Goal: Information Seeking & Learning: Learn about a topic

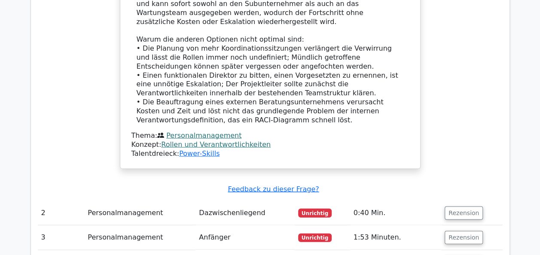
scroll to position [859, 0]
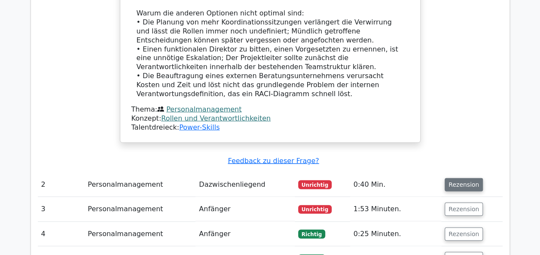
click at [468, 178] on button "Rezension" at bounding box center [464, 184] width 38 height 13
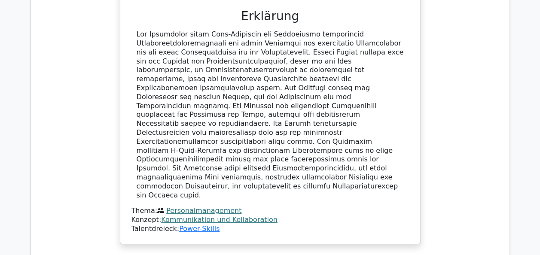
scroll to position [1332, 0]
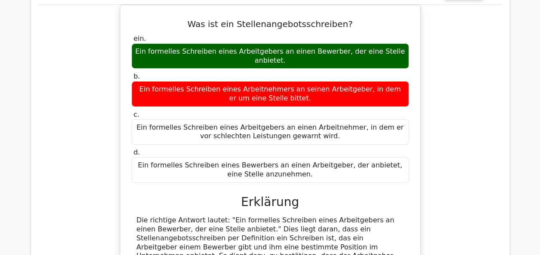
scroll to position [1633, 0]
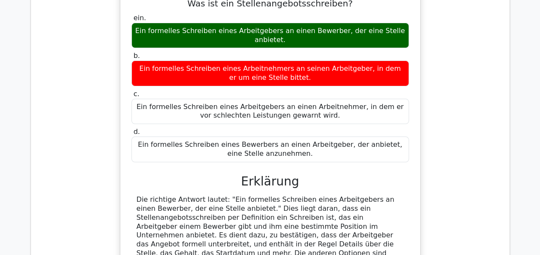
click at [217, 196] on div "Die richtige Antwort lautet: "Ein formelles Schreiben eines Arbeitgebers an ein…" at bounding box center [270, 254] width 267 height 116
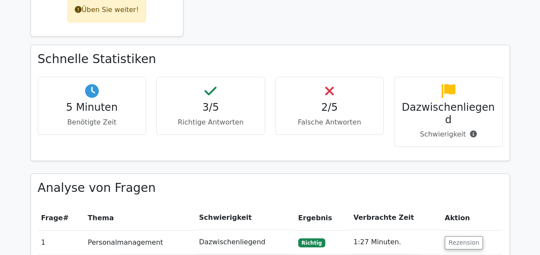
scroll to position [129, 0]
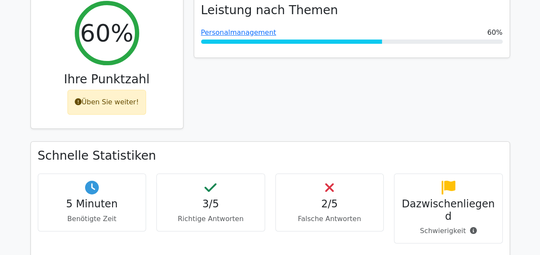
click at [128, 104] on font "Üben Sie weiter!" at bounding box center [110, 102] width 57 height 8
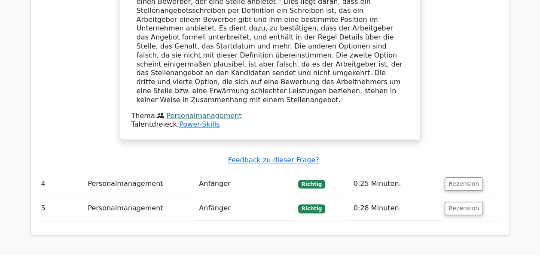
scroll to position [1891, 0]
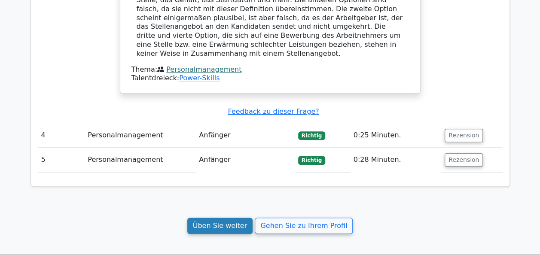
click at [231, 218] on link "Üben Sie weiter" at bounding box center [220, 226] width 66 height 16
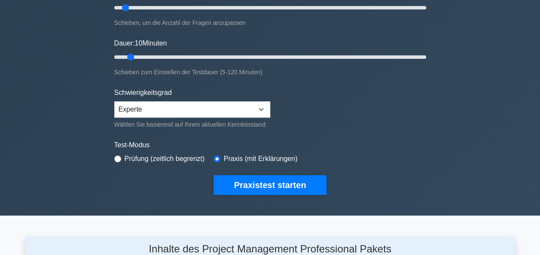
scroll to position [172, 0]
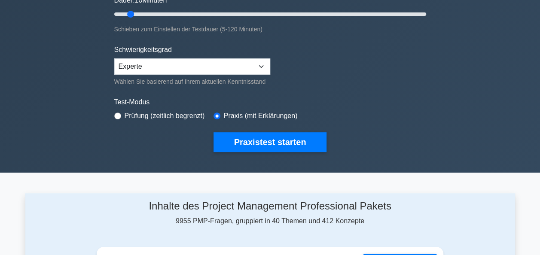
click at [250, 138] on button "Praxistest starten" at bounding box center [270, 142] width 113 height 20
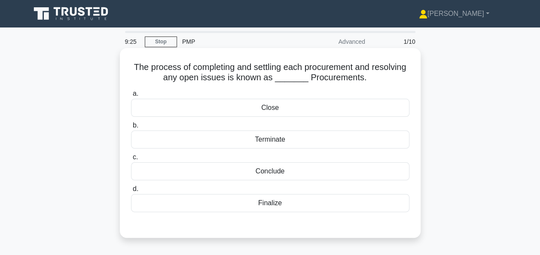
click at [270, 107] on div "Close" at bounding box center [270, 108] width 278 height 18
click at [131, 97] on input "a. Close" at bounding box center [131, 94] width 0 height 6
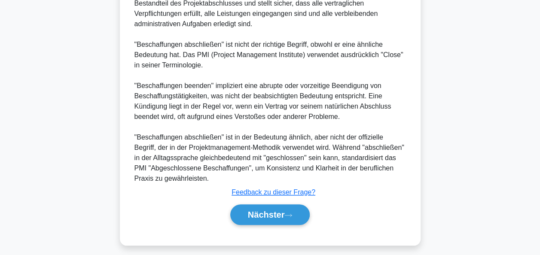
scroll to position [315, 0]
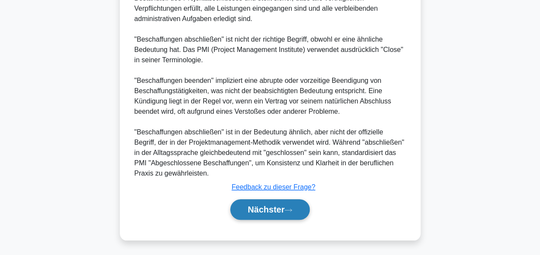
click at [264, 212] on font "Nächster" at bounding box center [266, 209] width 37 height 9
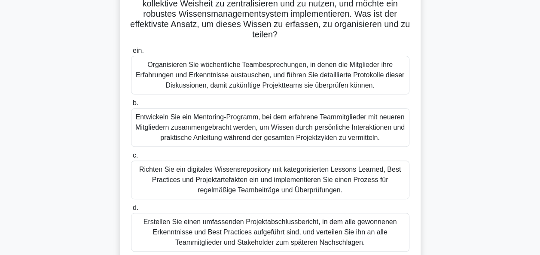
scroll to position [123, 0]
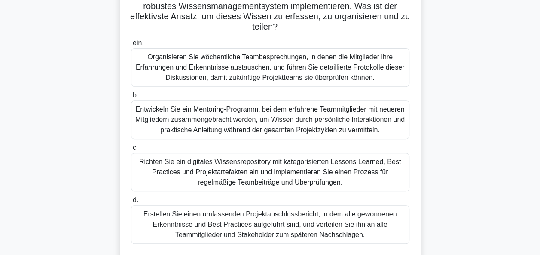
click at [288, 169] on div "Richten Sie ein digitales Wissensrepository mit kategorisierten Lessons Learned…" at bounding box center [270, 172] width 278 height 39
click at [131, 151] on input "c. Richten Sie ein digitales Wissensrepository mit kategorisierten Lessons Lear…" at bounding box center [131, 148] width 0 height 6
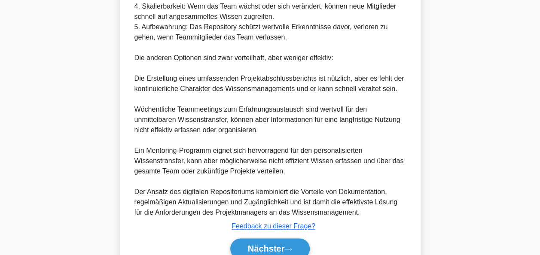
scroll to position [553, 0]
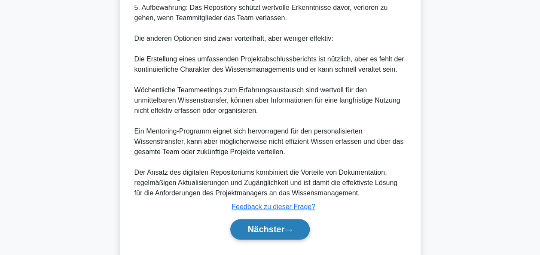
click at [278, 232] on font "Nächster" at bounding box center [266, 229] width 37 height 9
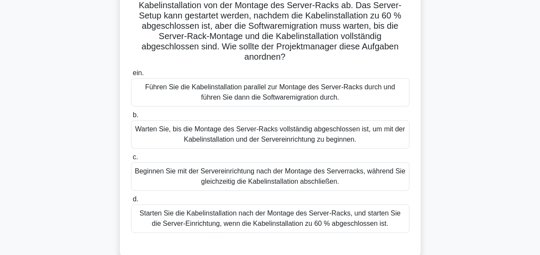
scroll to position [86, 0]
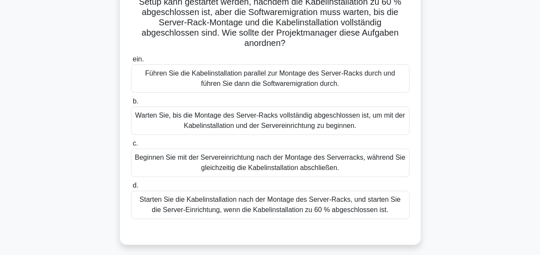
click at [308, 203] on div "Starten Sie die Kabelinstallation nach der Montage des Server-Racks, und starte…" at bounding box center [270, 205] width 278 height 28
click at [131, 189] on input "d. Starten Sie die Kabelinstallation nach der Montage des Server-Racks, und sta…" at bounding box center [131, 186] width 0 height 6
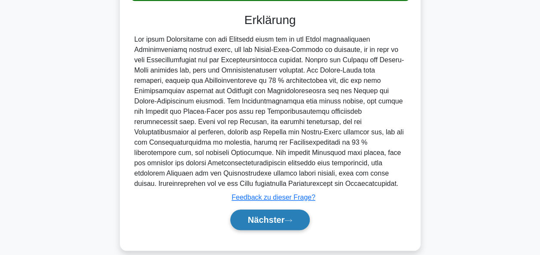
scroll to position [315, 0]
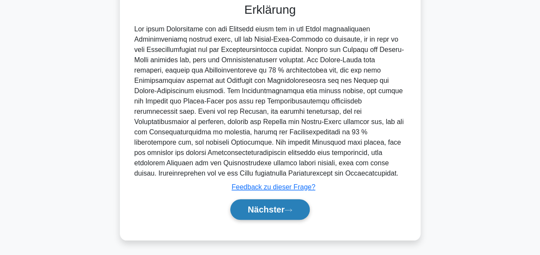
click at [291, 205] on button "Nächster" at bounding box center [270, 209] width 80 height 21
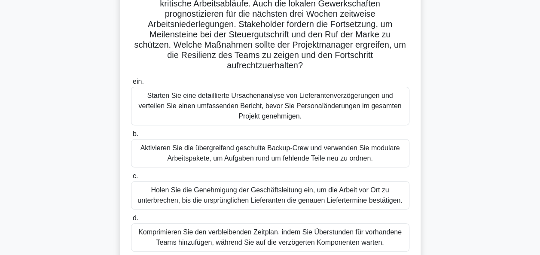
scroll to position [86, 0]
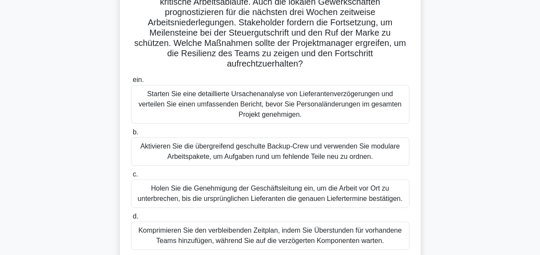
click at [259, 156] on div "Aktivieren Sie die übergreifend geschulte Backup-Crew und verwenden Sie modular…" at bounding box center [270, 152] width 278 height 28
click at [131, 135] on input "b. Aktivieren Sie die übergreifend geschulte Backup-Crew und verwenden Sie modu…" at bounding box center [131, 133] width 0 height 6
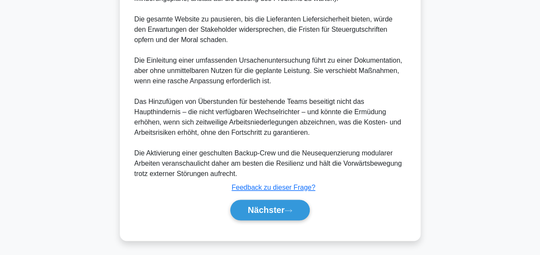
scroll to position [459, 0]
click at [259, 205] on font "Nächster" at bounding box center [266, 209] width 37 height 9
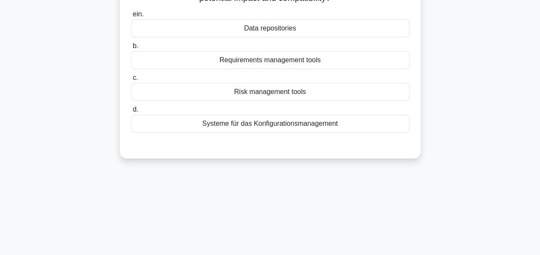
scroll to position [37, 0]
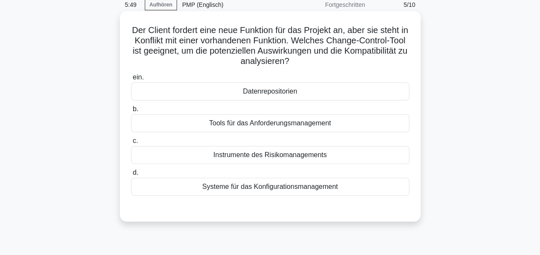
click at [258, 189] on div "Systeme für das Konfigurationsmanagement" at bounding box center [270, 187] width 278 height 18
click at [131, 176] on input "d. Systeme für das Konfigurationsmanagement" at bounding box center [131, 173] width 0 height 6
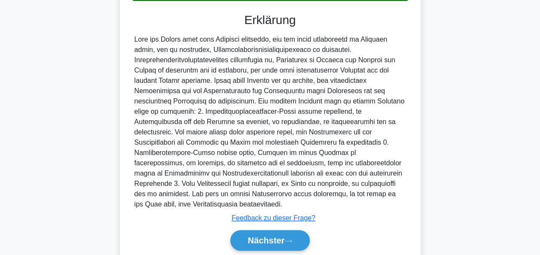
scroll to position [252, 0]
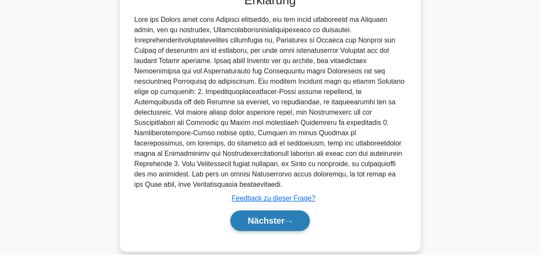
click at [253, 214] on button "Nächster" at bounding box center [270, 221] width 80 height 21
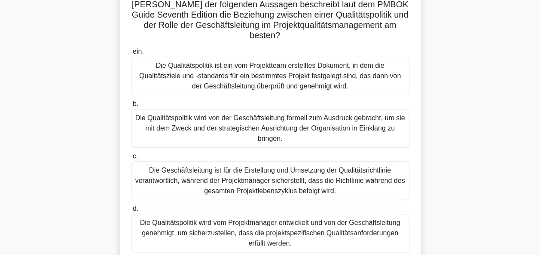
scroll to position [80, 0]
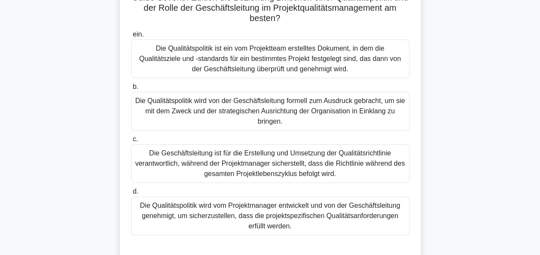
click at [291, 108] on div "Die Qualitätspolitik wird von der Geschäftsleitung formell zum Ausdruck gebrach…" at bounding box center [270, 111] width 278 height 39
click at [131, 90] on input "b. Die Qualitätspolitik wird von der Geschäftsleitung formell zum Ausdruck gebr…" at bounding box center [131, 87] width 0 height 6
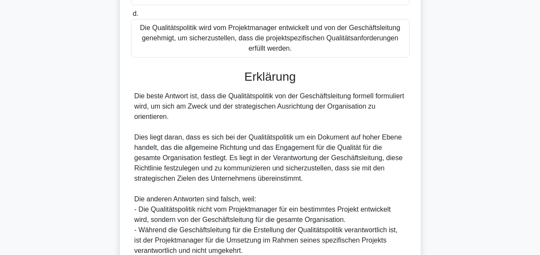
scroll to position [338, 0]
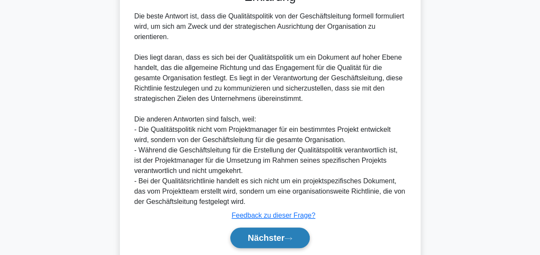
click at [295, 232] on button "Nächster" at bounding box center [270, 238] width 80 height 21
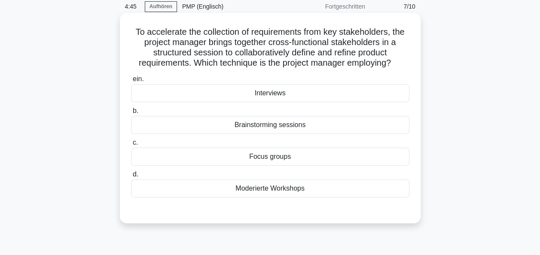
scroll to position [0, 0]
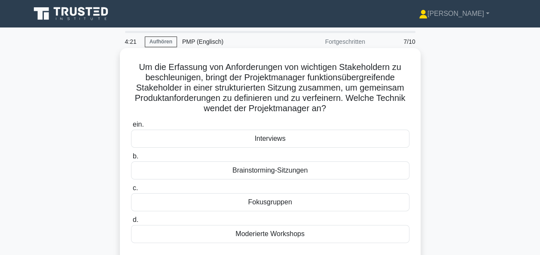
click at [274, 205] on div "Fokusgruppen" at bounding box center [270, 202] width 278 height 18
click at [131, 191] on input "c. Fokusgruppen" at bounding box center [131, 189] width 0 height 6
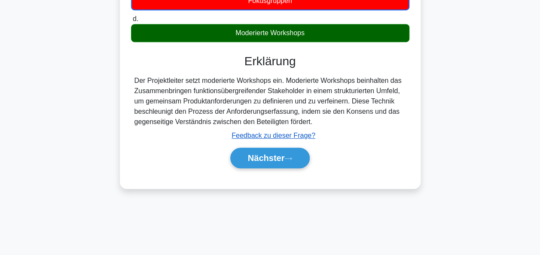
scroll to position [209, 0]
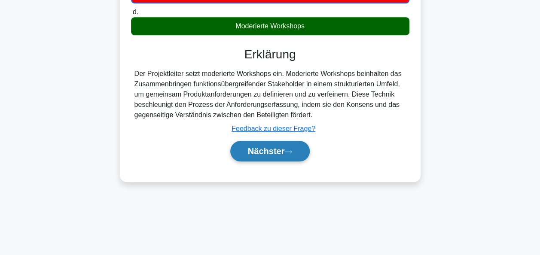
click at [285, 148] on font "Nächster" at bounding box center [266, 151] width 37 height 9
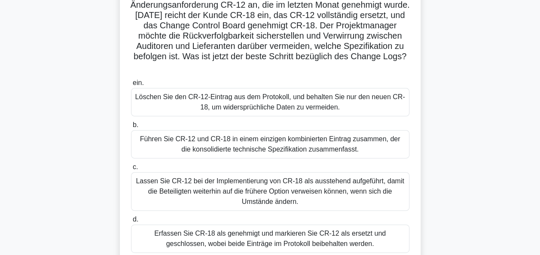
scroll to position [86, 0]
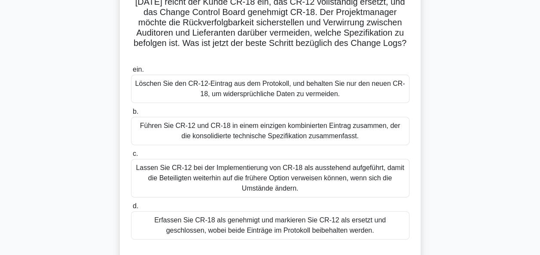
click at [265, 228] on div "Erfassen Sie CR-18 als genehmigt und markieren Sie CR-12 als ersetzt und geschl…" at bounding box center [270, 225] width 278 height 28
click at [131, 209] on input "d. Erfassen Sie CR-18 als genehmigt und markieren Sie CR-12 als ersetzt und ges…" at bounding box center [131, 207] width 0 height 6
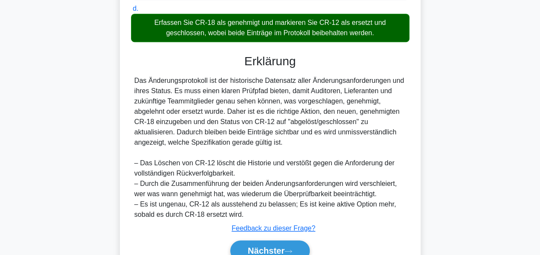
scroll to position [325, 0]
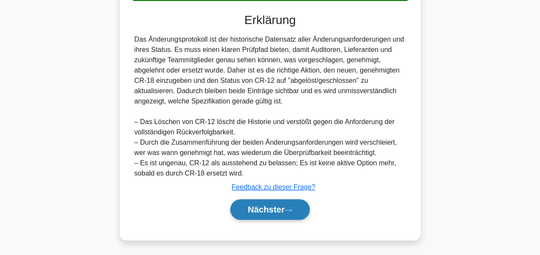
click at [268, 215] on button "Nächster" at bounding box center [270, 209] width 80 height 21
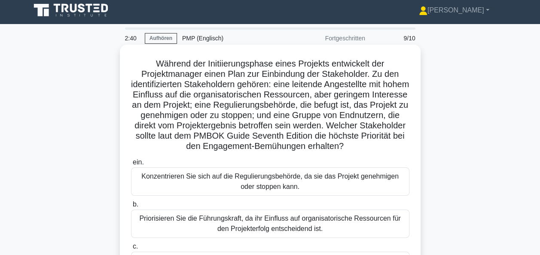
scroll to position [0, 0]
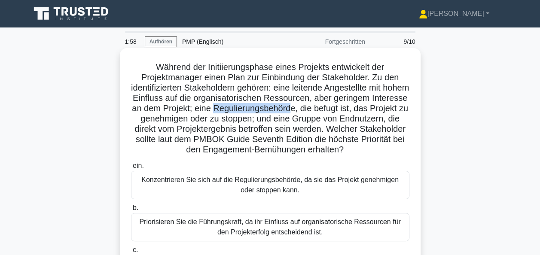
drag, startPoint x: 252, startPoint y: 110, endPoint x: 331, endPoint y: 110, distance: 79.1
click at [331, 110] on font "Während der Initiierungsphase eines Projekts entwickelt der Projektmanager eine…" at bounding box center [270, 108] width 278 height 92
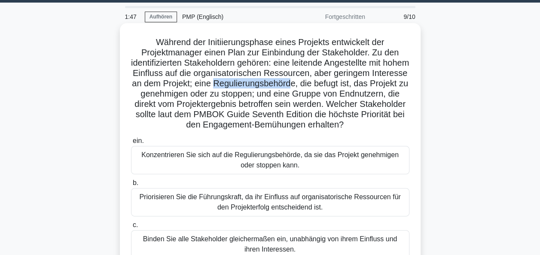
scroll to position [43, 0]
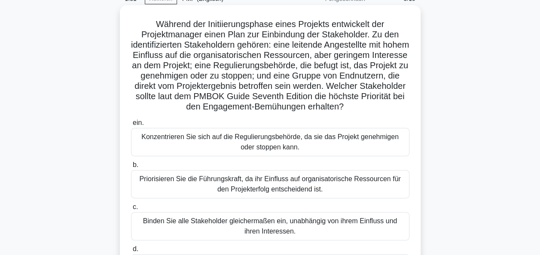
click at [269, 150] on div "Konzentrieren Sie sich auf die Regulierungsbehörde, da sie das Projekt genehmig…" at bounding box center [270, 142] width 278 height 28
click at [131, 126] on input "ein. Konzentrieren Sie sich auf die Regulierungsbehörde, da sie das Projekt gen…" at bounding box center [131, 123] width 0 height 6
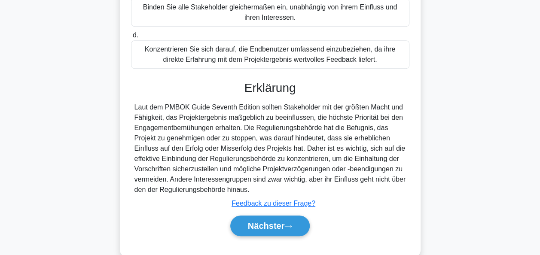
scroll to position [273, 0]
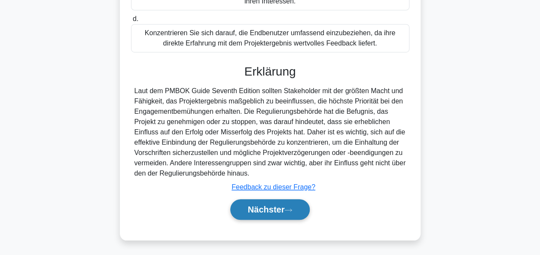
click at [272, 206] on font "Nächster" at bounding box center [266, 209] width 37 height 9
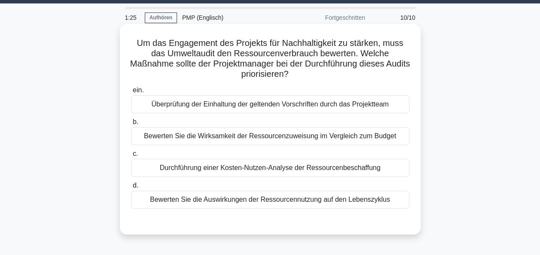
scroll to position [43, 0]
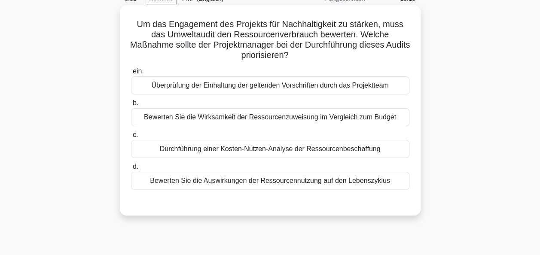
click at [261, 119] on div "Bewerten Sie die Wirksamkeit der Ressourcenzuweisung im Vergleich zum Budget" at bounding box center [270, 117] width 278 height 18
click at [131, 106] on input "b. Bewerten Sie die Wirksamkeit der Ressourcenzuweisung im Vergleich zum Budget" at bounding box center [131, 104] width 0 height 6
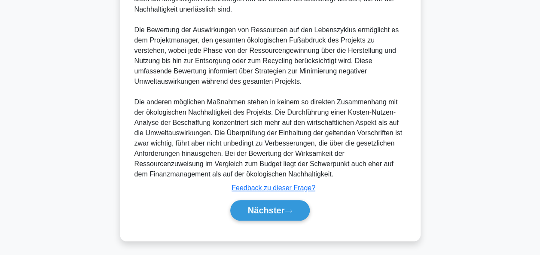
scroll to position [316, 0]
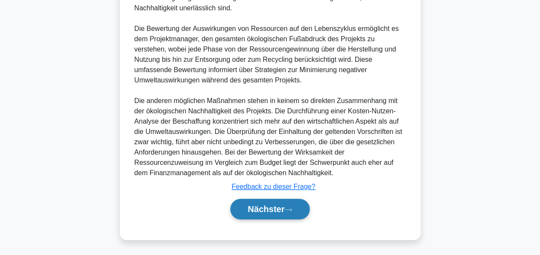
click at [260, 210] on font "Nächster" at bounding box center [266, 209] width 37 height 9
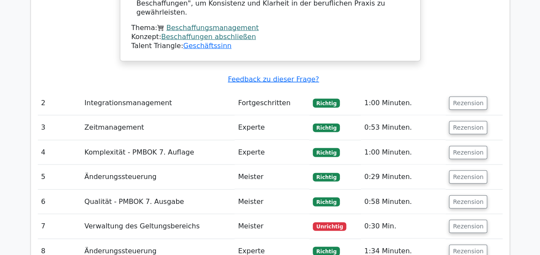
scroll to position [1031, 0]
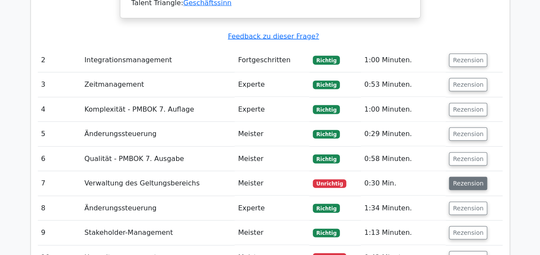
click at [465, 177] on button "Rezension" at bounding box center [468, 183] width 38 height 13
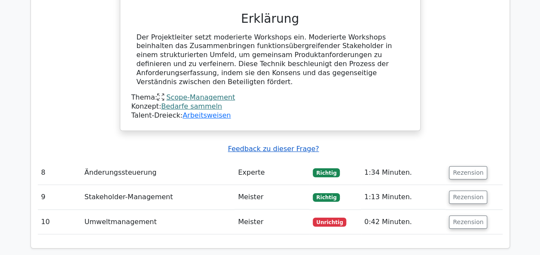
scroll to position [1461, 0]
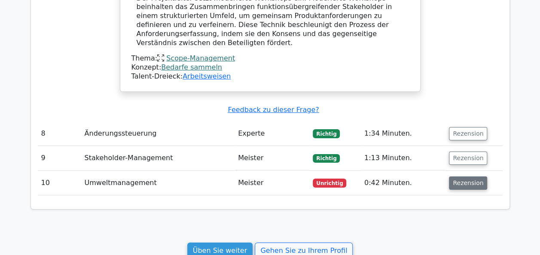
click at [457, 177] on button "Rezension" at bounding box center [468, 183] width 38 height 13
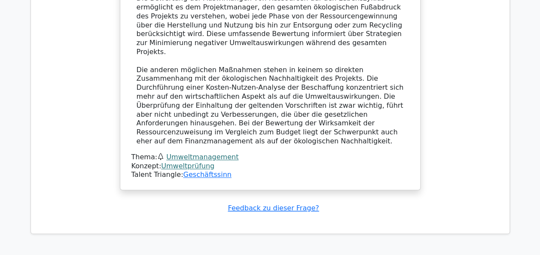
scroll to position [1977, 0]
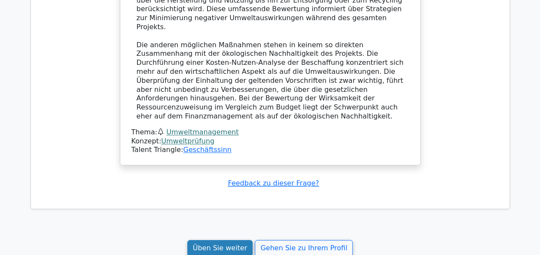
click at [231, 240] on link "Üben Sie weiter" at bounding box center [220, 248] width 66 height 16
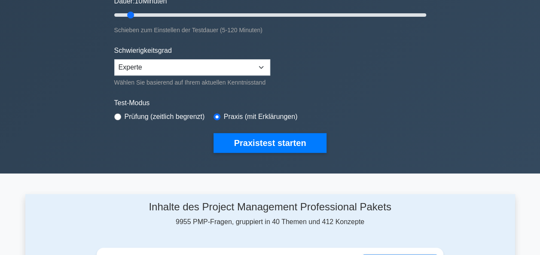
scroll to position [172, 0]
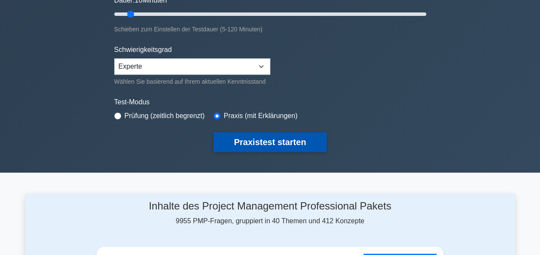
click at [297, 140] on button "Praxistest starten" at bounding box center [270, 142] width 113 height 20
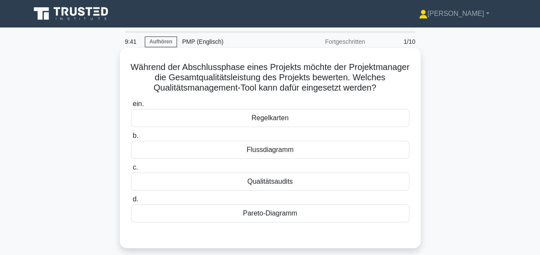
click at [282, 178] on div "Qualitätsaudits" at bounding box center [270, 182] width 278 height 18
click at [131, 171] on input "c. Qualitätsaudits" at bounding box center [131, 168] width 0 height 6
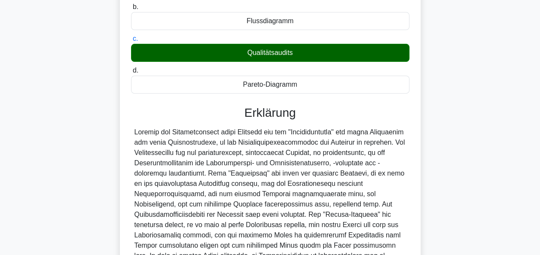
scroll to position [258, 0]
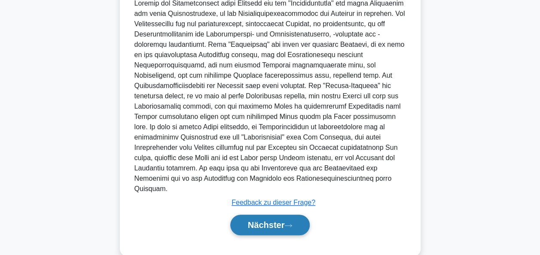
click at [283, 220] on font "Nächster" at bounding box center [266, 224] width 37 height 9
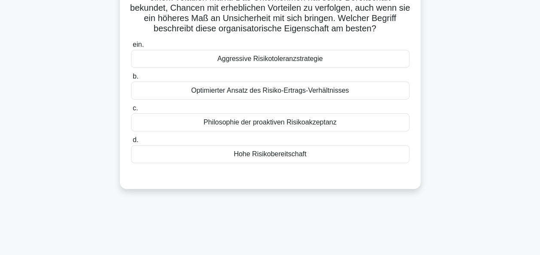
scroll to position [37, 0]
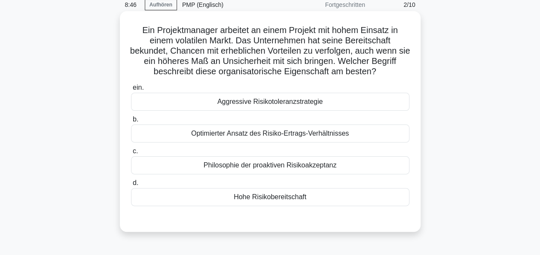
click at [305, 134] on div "Optimierter Ansatz des Risiko-Ertrags-Verhältnisses" at bounding box center [270, 134] width 278 height 18
click at [131, 122] on input "b. Optimierter Ansatz des Risiko-Ertrags-Verhältnisses" at bounding box center [131, 120] width 0 height 6
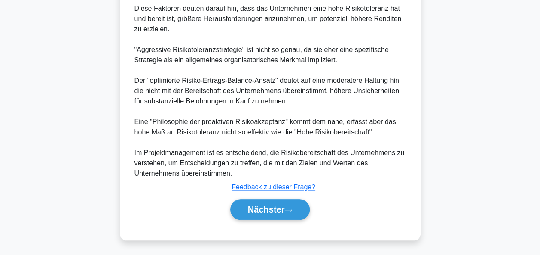
scroll to position [357, 0]
click at [274, 202] on button "Nächster" at bounding box center [270, 209] width 80 height 21
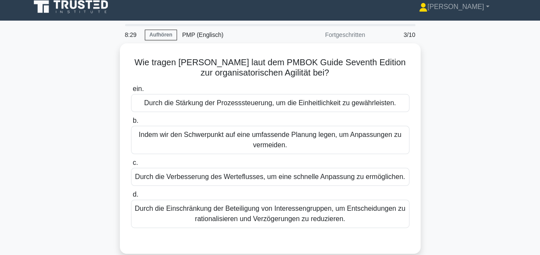
scroll to position [0, 0]
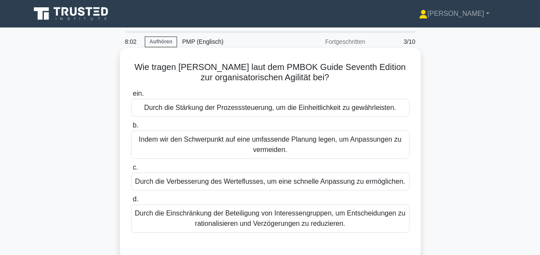
click at [281, 184] on div "Durch die Verbesserung des Werteflusses, um eine schnelle Anpassung zu ermöglic…" at bounding box center [270, 182] width 278 height 18
click at [131, 171] on input "c. Durch die Verbesserung des Werteflusses, um eine schnelle Anpassung zu ermög…" at bounding box center [131, 168] width 0 height 6
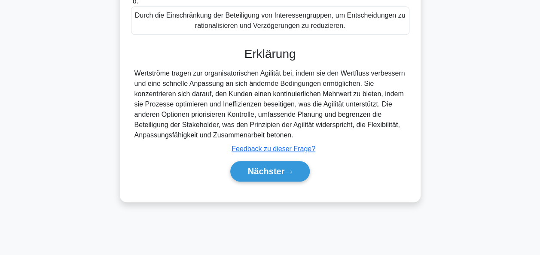
scroll to position [209, 0]
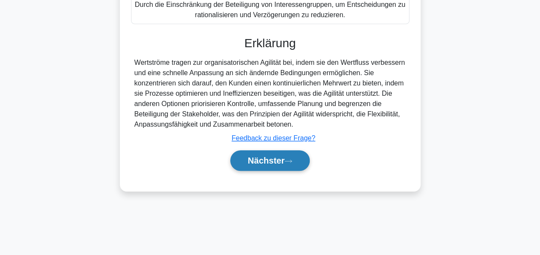
click at [281, 171] on button "Nächster" at bounding box center [270, 160] width 80 height 21
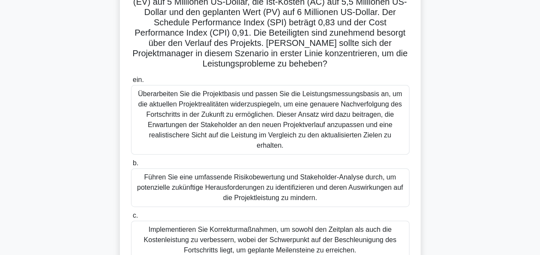
scroll to position [129, 0]
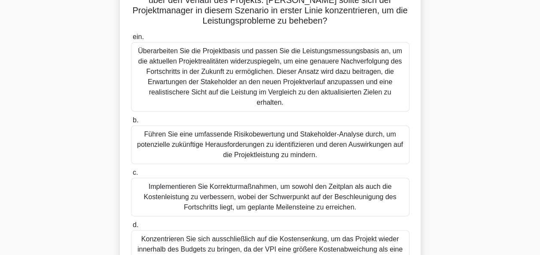
click at [260, 191] on div "Implementieren Sie Korrekturmaßnahmen, um sowohl den Zeitplan als auch die Kost…" at bounding box center [270, 197] width 278 height 39
click at [131, 176] on input "c. Implementieren Sie Korrekturmaßnahmen, um sowohl den Zeitplan als auch die K…" at bounding box center [131, 173] width 0 height 6
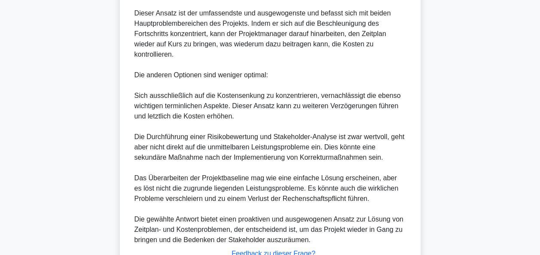
scroll to position [583, 0]
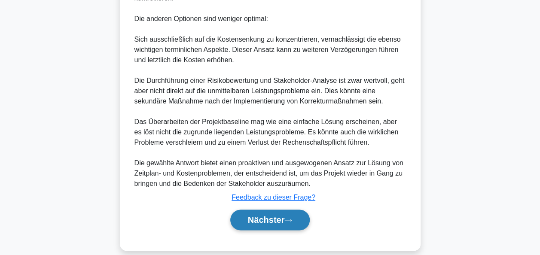
click at [269, 215] on font "Nächster" at bounding box center [266, 219] width 37 height 9
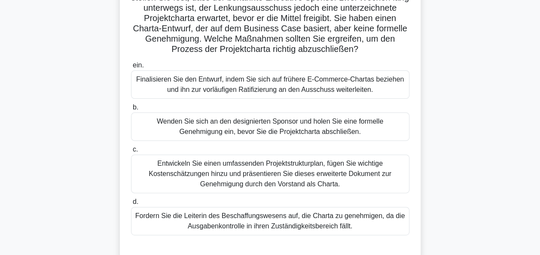
scroll to position [37, 0]
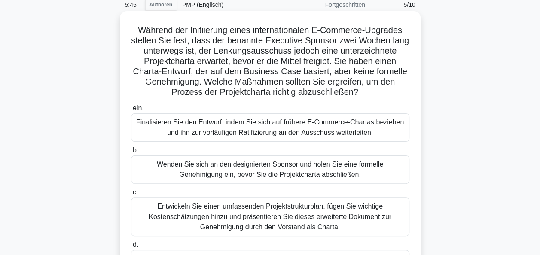
click at [257, 169] on div "Wenden Sie sich an den designierten Sponsor und holen Sie eine formelle Genehmi…" at bounding box center [270, 170] width 278 height 28
click at [131, 153] on input "b. Wenden Sie sich an den designierten Sponsor und holen Sie eine formelle Gene…" at bounding box center [131, 151] width 0 height 6
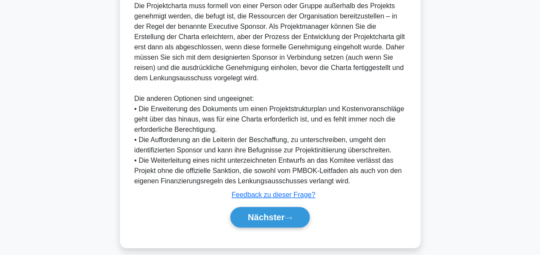
scroll to position [356, 0]
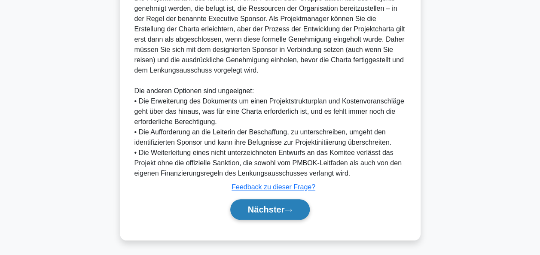
click at [269, 211] on font "Nächster" at bounding box center [266, 209] width 37 height 9
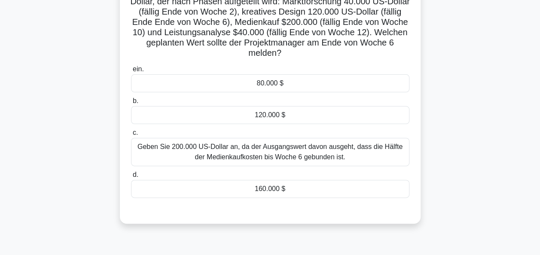
scroll to position [86, 0]
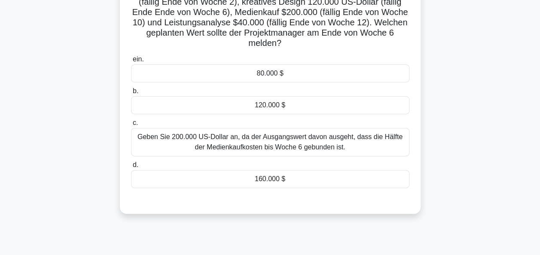
click at [273, 177] on div "160.000 $" at bounding box center [270, 179] width 278 height 18
click at [131, 168] on input "d. 160.000 $" at bounding box center [131, 165] width 0 height 6
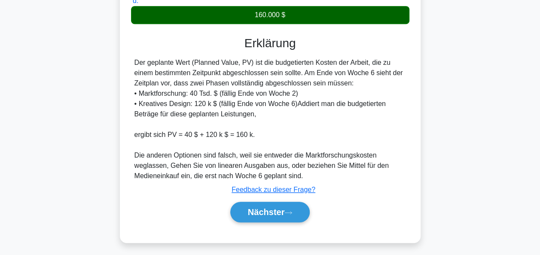
scroll to position [253, 0]
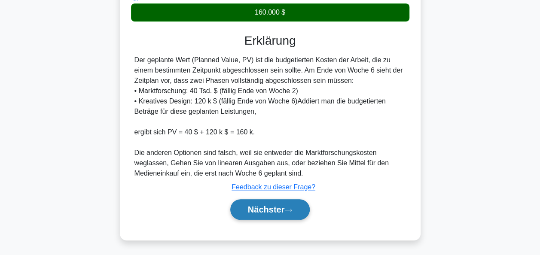
click at [276, 205] on font "Nächster" at bounding box center [266, 209] width 37 height 9
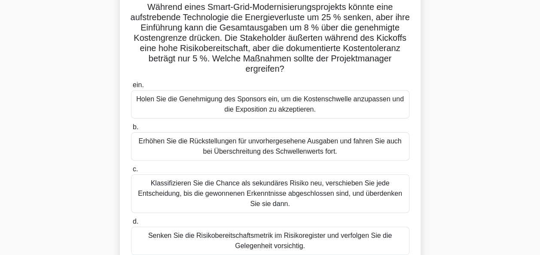
scroll to position [43, 0]
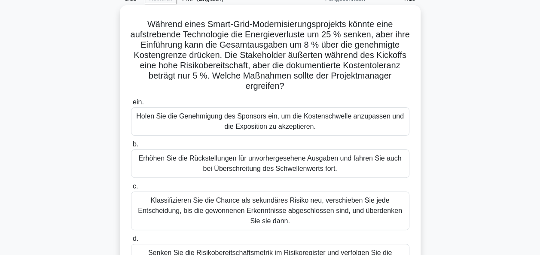
click at [252, 123] on div "Holen Sie die Genehmigung des Sponsors ein, um die Kostenschwelle anzupassen un…" at bounding box center [270, 121] width 278 height 28
click at [131, 105] on input "ein. Holen Sie die Genehmigung des Sponsors ein, um die Kostenschwelle anzupass…" at bounding box center [131, 103] width 0 height 6
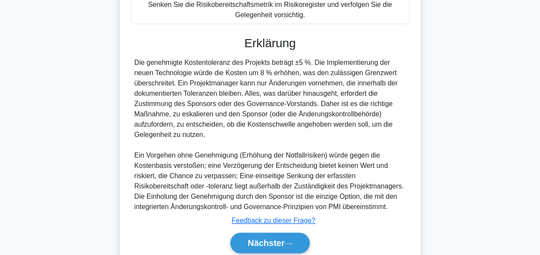
scroll to position [325, 0]
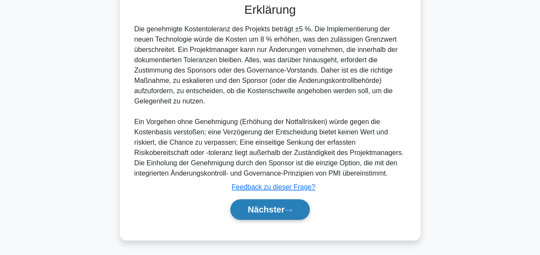
click at [282, 212] on font "Nächster" at bounding box center [266, 209] width 37 height 9
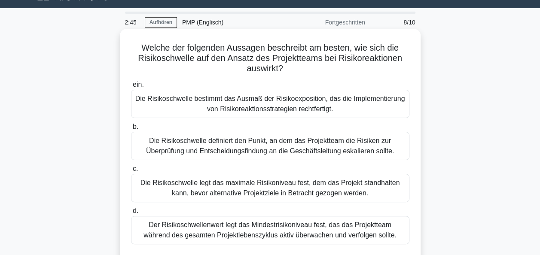
scroll to position [0, 0]
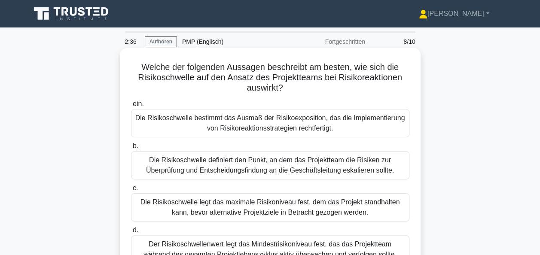
click at [258, 212] on div "Die Risikoschwelle legt das maximale Risikoniveau fest, dem das Projekt standha…" at bounding box center [270, 207] width 278 height 28
click at [131, 191] on input "c. Die Risikoschwelle legt das maximale Risikoniveau fest, dem das Projekt stan…" at bounding box center [131, 189] width 0 height 6
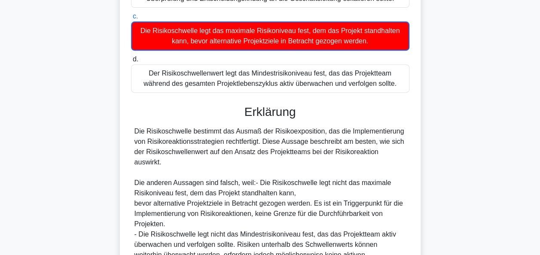
scroll to position [258, 0]
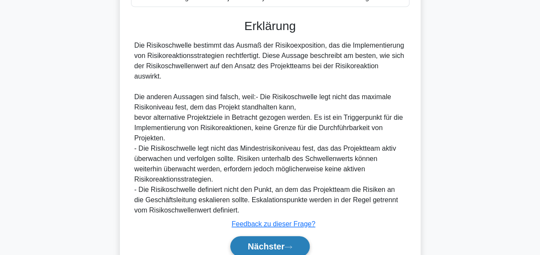
click at [273, 242] on font "Nächster" at bounding box center [266, 246] width 37 height 9
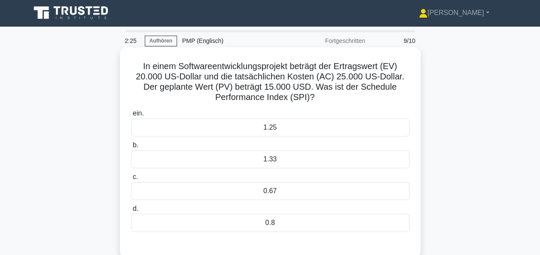
scroll to position [0, 0]
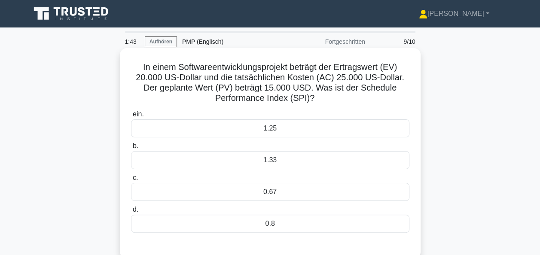
click at [281, 229] on div "0.8" at bounding box center [270, 224] width 278 height 18
click at [131, 213] on input "d. 0.8" at bounding box center [131, 210] width 0 height 6
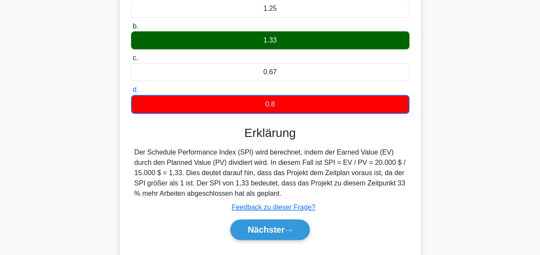
scroll to position [129, 0]
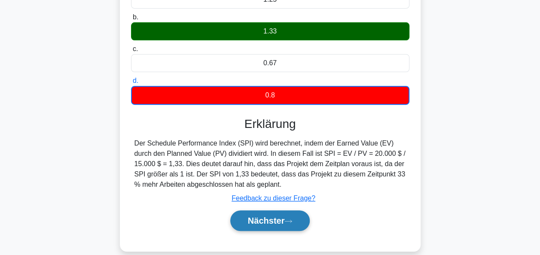
click at [292, 220] on icon at bounding box center [288, 221] width 8 height 5
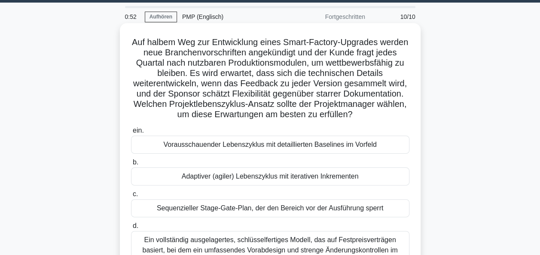
scroll to position [43, 0]
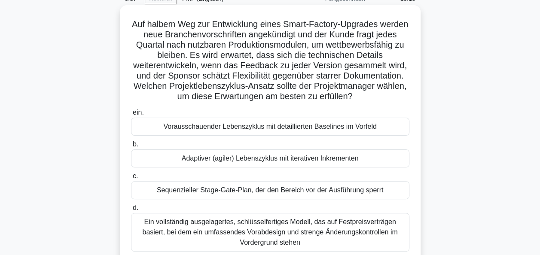
click at [266, 168] on div "Adaptiver (agiler) Lebenszyklus mit iterativen Inkrementen" at bounding box center [270, 159] width 278 height 18
click at [131, 147] on input "b. Adaptiver (agiler) Lebenszyklus mit iterativen Inkrementen" at bounding box center [131, 145] width 0 height 6
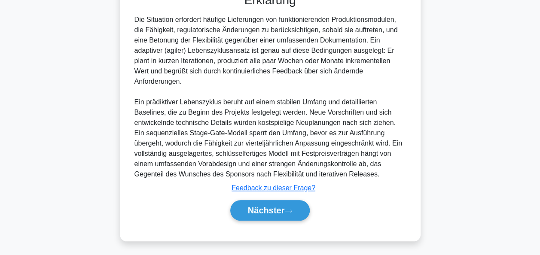
scroll to position [315, 0]
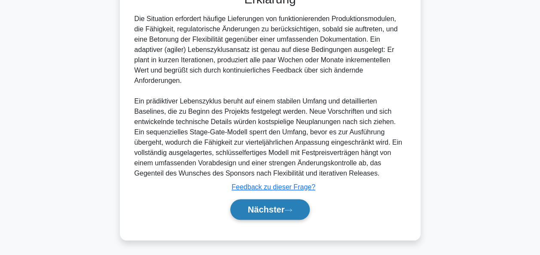
click at [277, 203] on button "Nächster" at bounding box center [270, 209] width 80 height 21
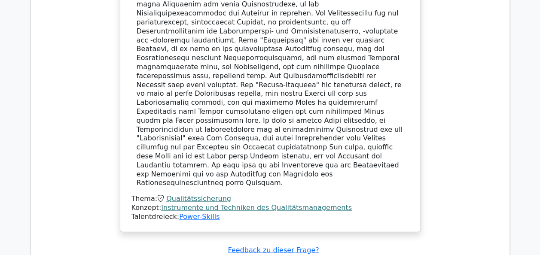
scroll to position [902, 0]
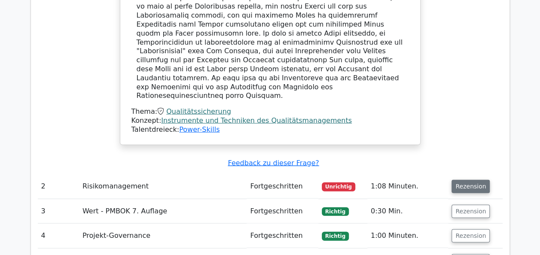
click at [480, 180] on button "Rezension" at bounding box center [471, 186] width 38 height 13
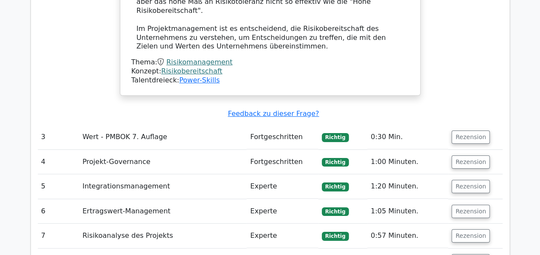
scroll to position [1547, 0]
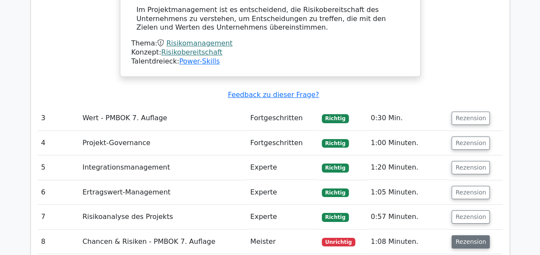
click at [474, 236] on button "Rezension" at bounding box center [471, 242] width 38 height 13
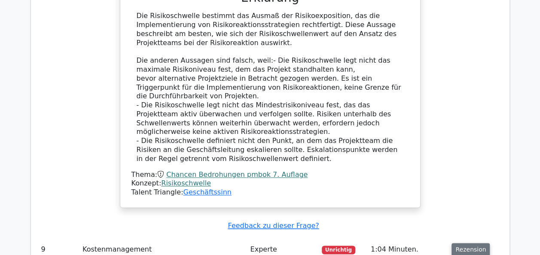
scroll to position [2063, 0]
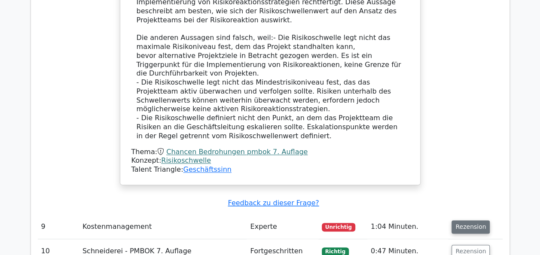
click at [472, 220] on button "Rezension" at bounding box center [471, 226] width 38 height 13
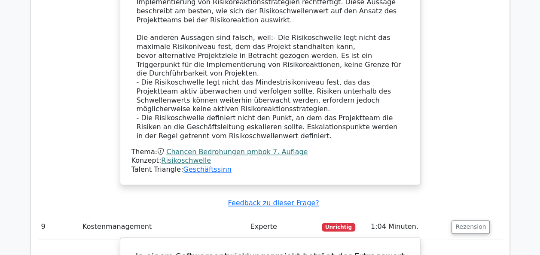
drag, startPoint x: 316, startPoint y: 189, endPoint x: 298, endPoint y: 193, distance: 18.4
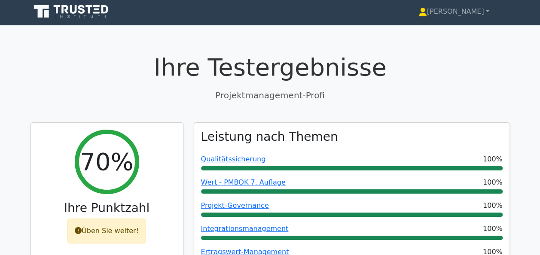
scroll to position [0, 0]
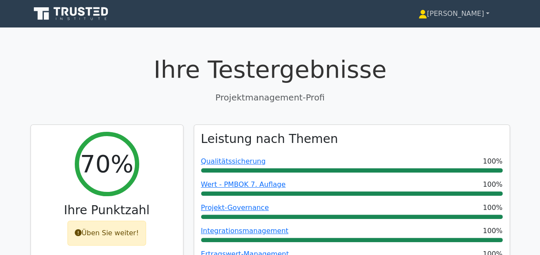
click at [470, 14] on font "[PERSON_NAME]" at bounding box center [455, 13] width 57 height 8
click at [459, 37] on link "Profil" at bounding box center [432, 34] width 68 height 14
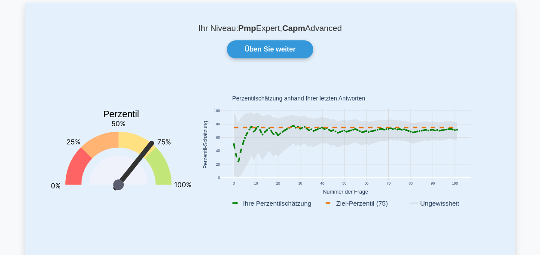
scroll to position [43, 0]
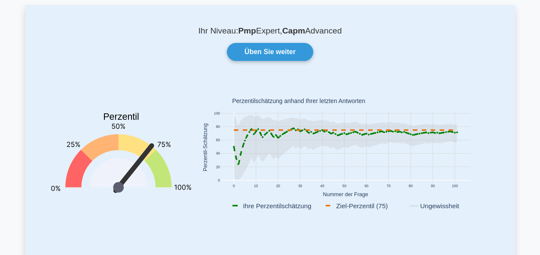
click at [127, 223] on icon "Perzentil You are better than 72% of all users" at bounding box center [121, 157] width 140 height 151
click at [125, 210] on icon "Perzentil You are better than 72% of all users" at bounding box center [121, 157] width 140 height 151
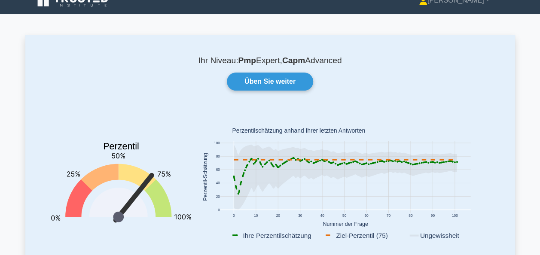
scroll to position [0, 0]
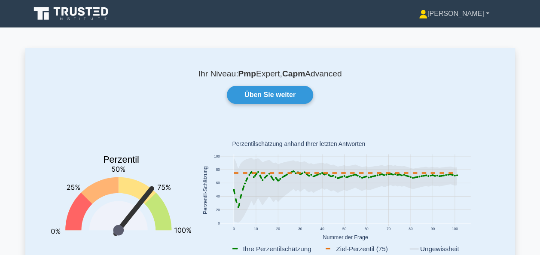
click at [484, 12] on link "[PERSON_NAME]" at bounding box center [454, 13] width 112 height 17
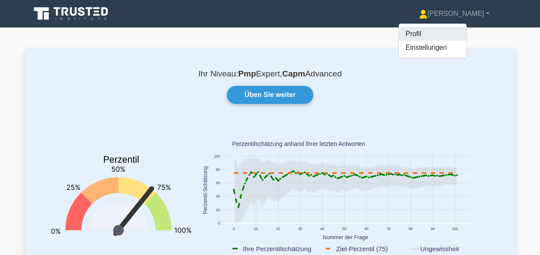
click at [467, 37] on link "Profil" at bounding box center [433, 34] width 68 height 14
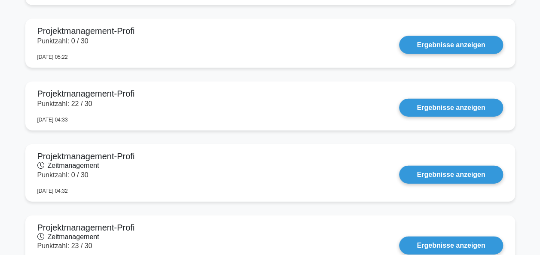
scroll to position [945, 0]
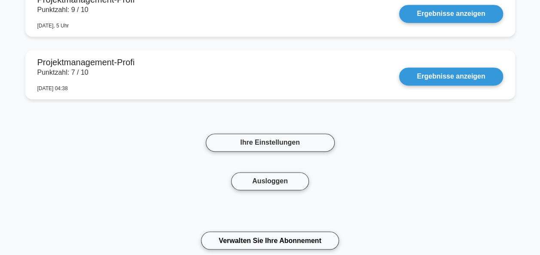
scroll to position [3868, 0]
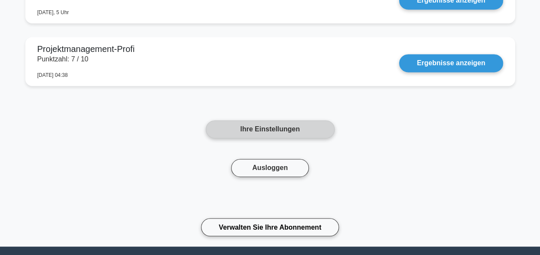
click at [257, 129] on link "Ihre Einstellungen" at bounding box center [270, 129] width 129 height 18
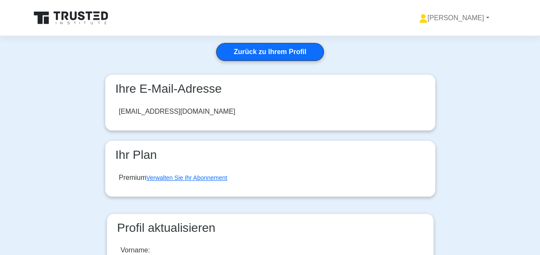
click at [79, 13] on icon at bounding box center [81, 15] width 7 height 9
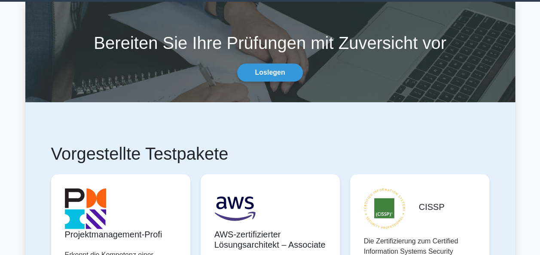
scroll to position [86, 0]
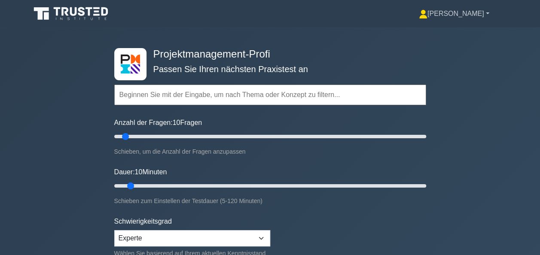
click at [478, 15] on font "[PERSON_NAME]" at bounding box center [456, 13] width 57 height 7
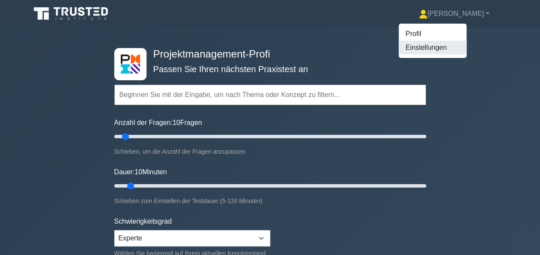
click at [462, 50] on link "Einstellungen" at bounding box center [433, 48] width 68 height 14
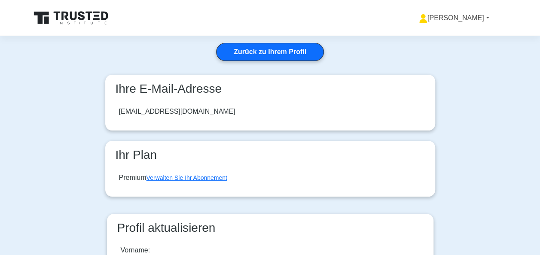
click at [475, 11] on link "[PERSON_NAME]" at bounding box center [454, 17] width 112 height 17
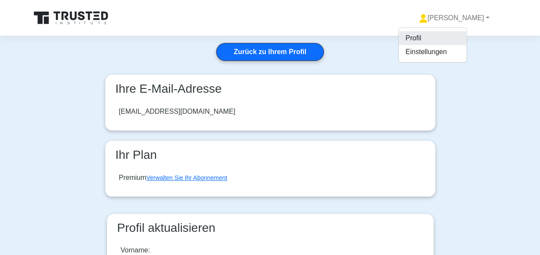
click at [456, 37] on link "Profil" at bounding box center [433, 38] width 68 height 14
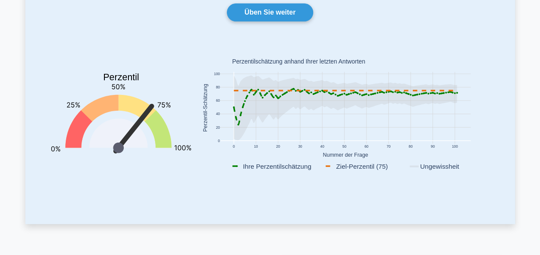
scroll to position [86, 0]
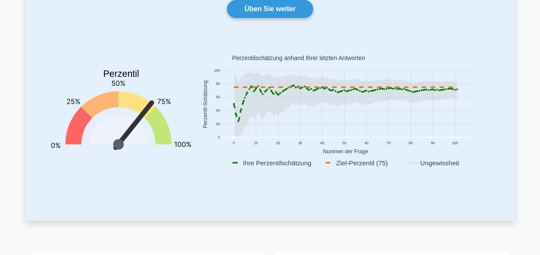
click at [237, 122] on g at bounding box center [345, 104] width 225 height 65
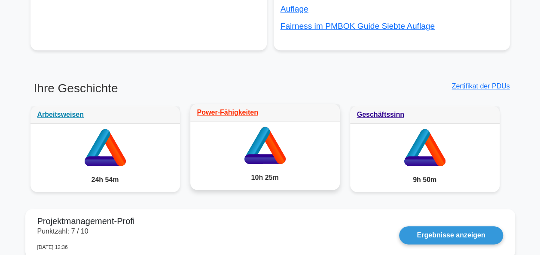
scroll to position [387, 0]
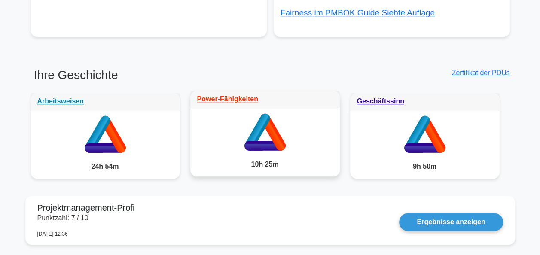
click at [279, 144] on icon at bounding box center [272, 131] width 25 height 37
click at [241, 100] on link "Power-Fähigkeiten" at bounding box center [227, 98] width 61 height 7
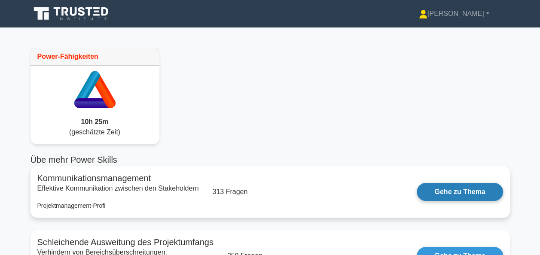
click at [470, 193] on link "Gehe zu Thema" at bounding box center [460, 192] width 86 height 18
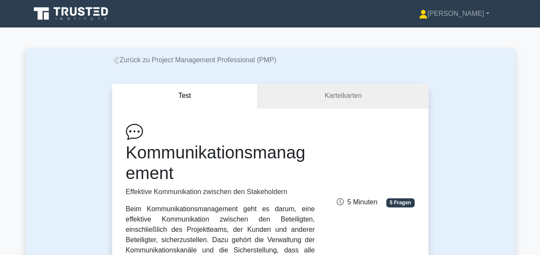
click at [326, 97] on link "Karteikarten" at bounding box center [343, 96] width 170 height 24
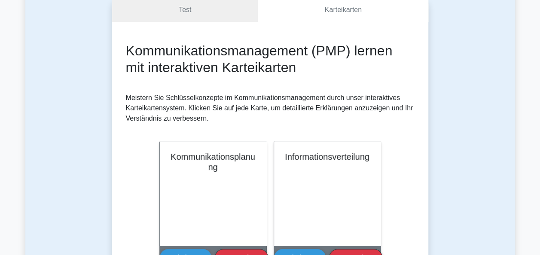
scroll to position [129, 0]
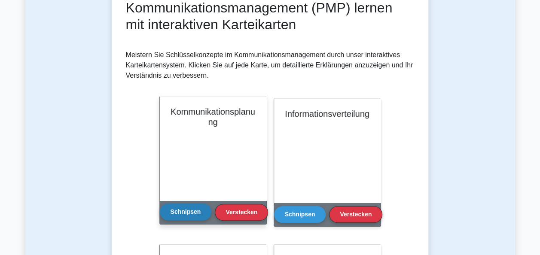
click at [192, 215] on button "Schnipsen" at bounding box center [186, 212] width 52 height 17
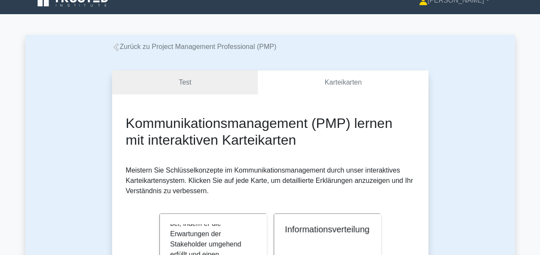
scroll to position [0, 0]
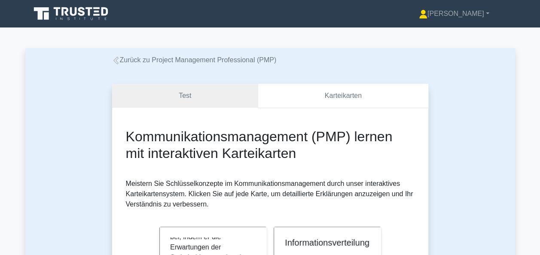
click at [348, 98] on link "Karteikarten" at bounding box center [343, 96] width 170 height 24
click at [195, 107] on link "Test" at bounding box center [185, 96] width 146 height 24
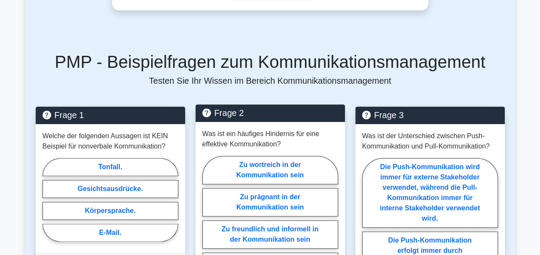
scroll to position [473, 0]
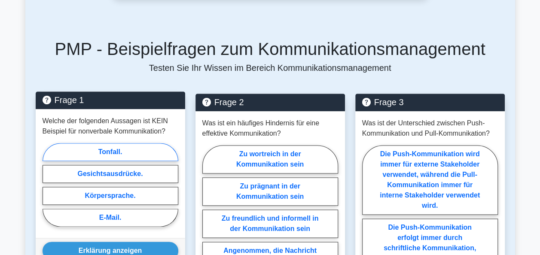
click at [111, 143] on label "Tonfall." at bounding box center [111, 152] width 136 height 18
click at [48, 185] on input "Tonfall." at bounding box center [46, 188] width 6 height 6
radio input "true"
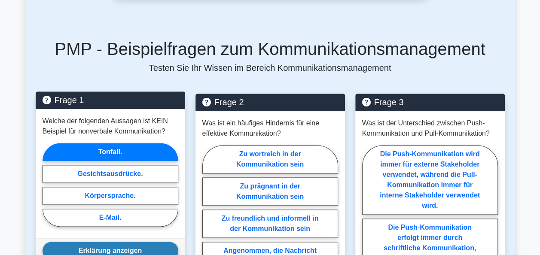
click at [129, 242] on button "Erklärung anzeigen" at bounding box center [111, 251] width 136 height 18
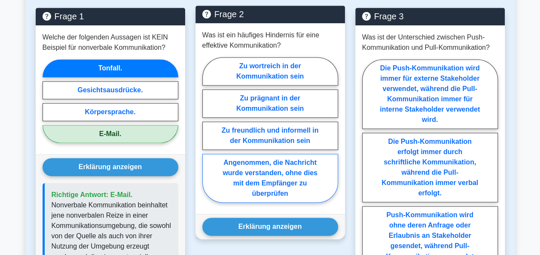
scroll to position [516, 0]
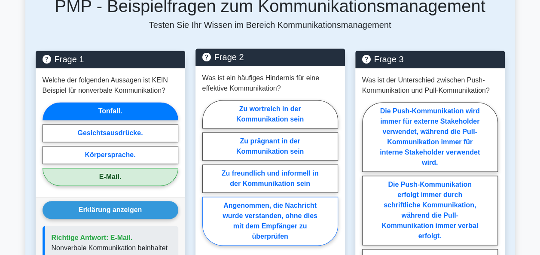
click at [259, 213] on label "Angenommen, die Nachricht wurde verstanden, ohne dies mit dem Empfänger zu über…" at bounding box center [270, 221] width 136 height 49
click at [208, 178] on input "Angenommen, die Nachricht wurde verstanden, ohne dies mit dem Empfänger zu über…" at bounding box center [205, 176] width 6 height 6
radio input "true"
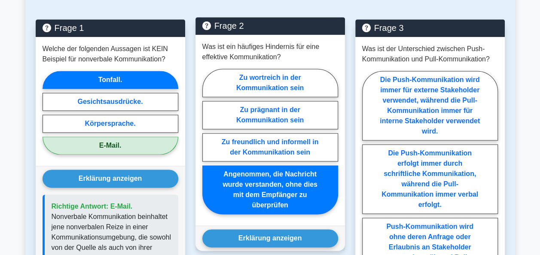
scroll to position [559, 0]
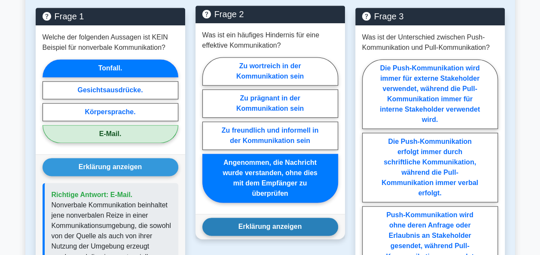
click at [261, 218] on button "Erklärung anzeigen" at bounding box center [270, 227] width 136 height 18
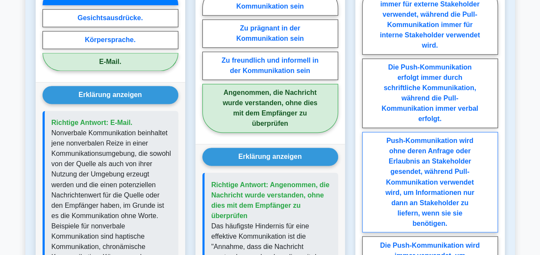
scroll to position [645, 0]
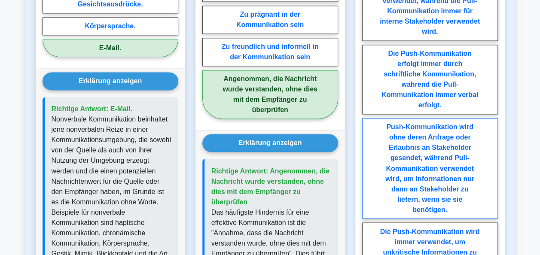
click at [444, 174] on label "Push-Kommunikation wird ohne deren Anfrage oder Erlaubnis an Stakeholder gesend…" at bounding box center [430, 168] width 136 height 101
click at [368, 142] on input "Push-Kommunikation wird ohne deren Anfrage oder Erlaubnis an Stakeholder gesend…" at bounding box center [365, 140] width 6 height 6
radio input "true"
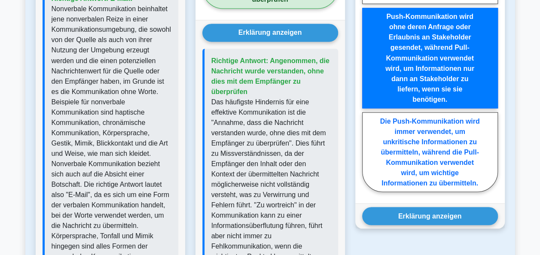
scroll to position [774, 0]
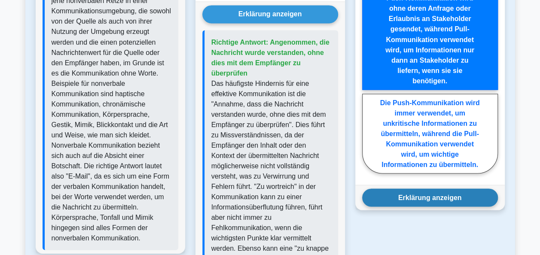
click at [441, 189] on button "Erklärung anzeigen" at bounding box center [430, 198] width 136 height 18
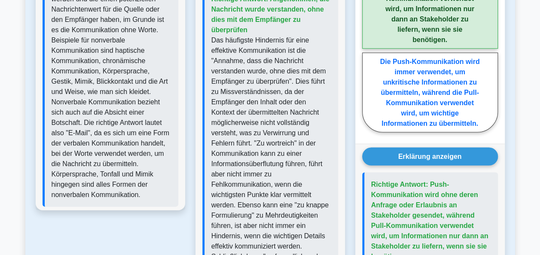
scroll to position [593, 0]
